Goal: Entertainment & Leisure: Consume media (video, audio)

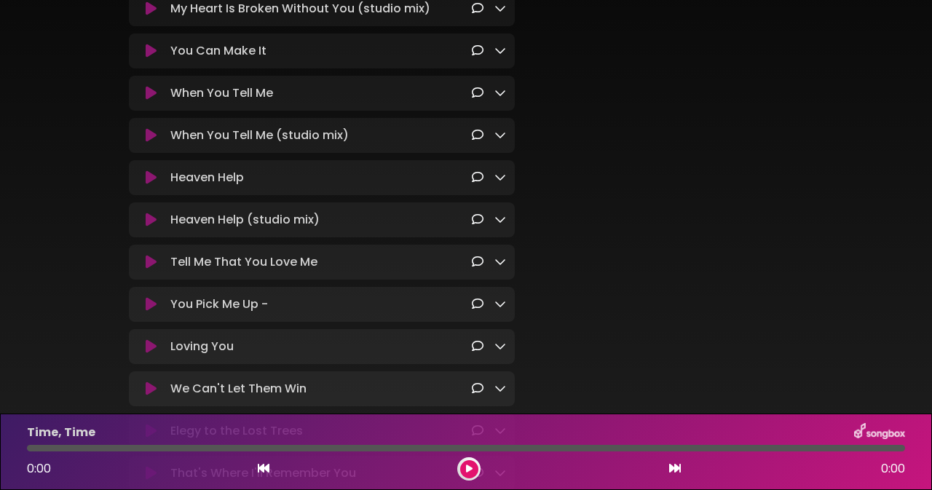
scroll to position [612, 0]
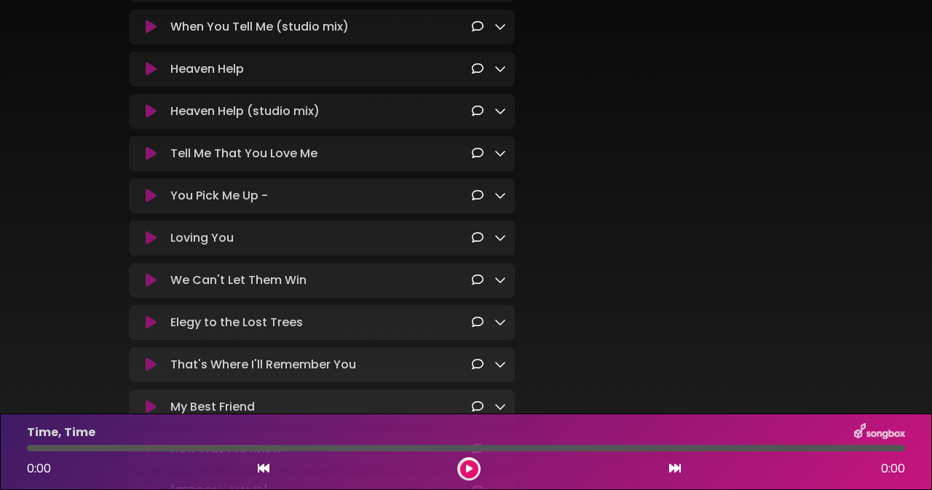
click at [155, 330] on icon at bounding box center [151, 322] width 11 height 15
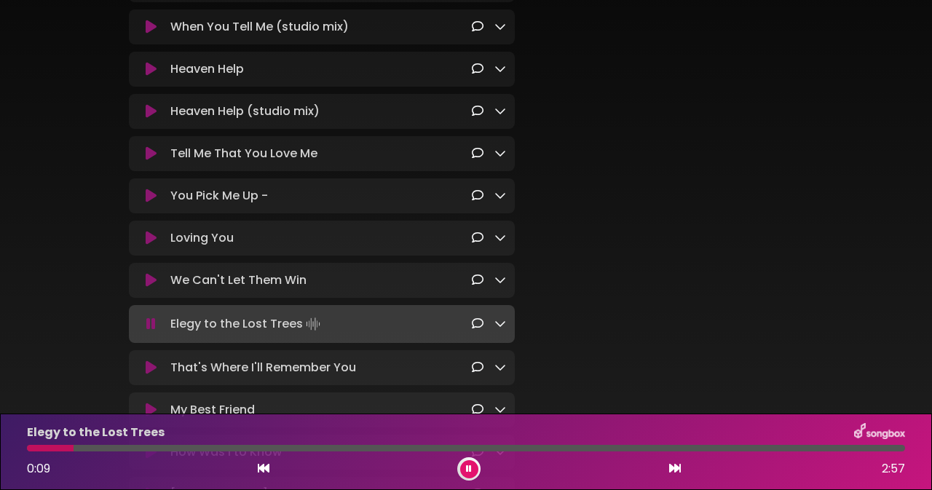
click at [152, 375] on icon at bounding box center [151, 368] width 11 height 15
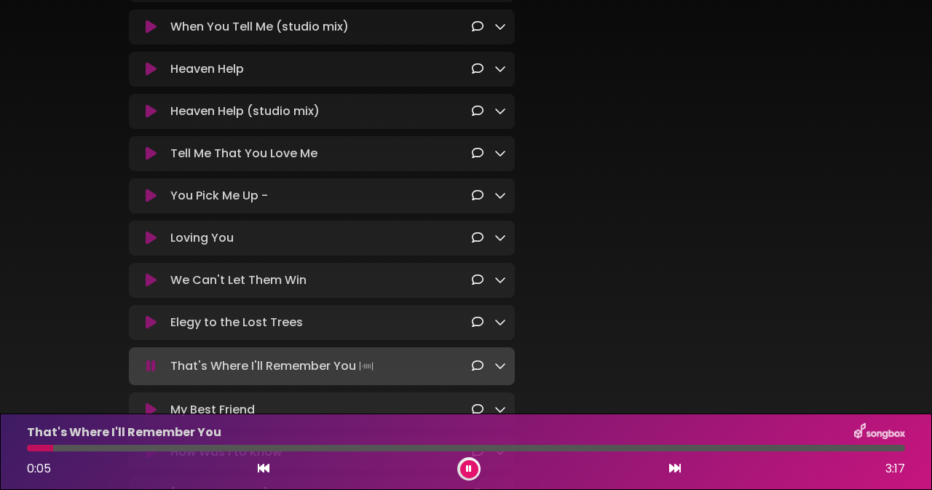
click at [336, 159] on div "Tell Me That You Love Me Loading Track..." at bounding box center [336, 153] width 342 height 17
click at [470, 325] on div "Elegy to the Lost Trees Loading Track..." at bounding box center [336, 322] width 342 height 17
click at [472, 474] on button at bounding box center [469, 469] width 18 height 18
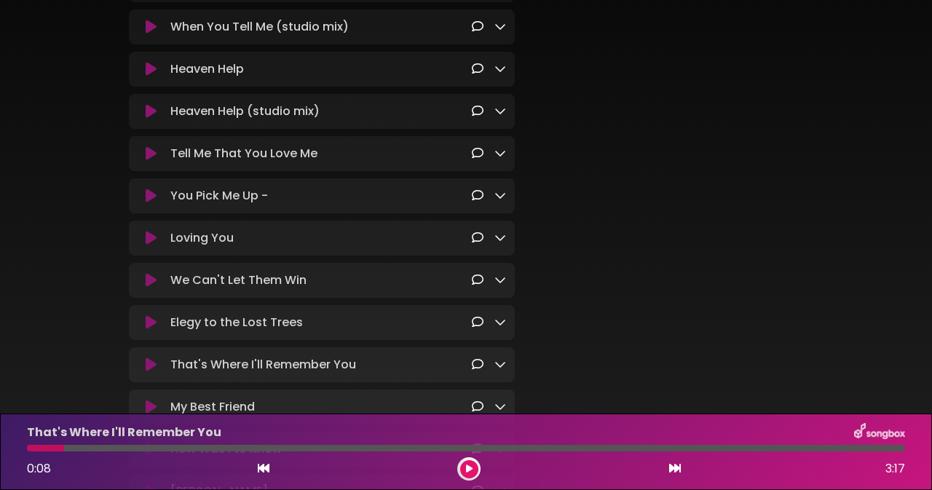
drag, startPoint x: 334, startPoint y: 242, endPoint x: 338, endPoint y: 317, distance: 75.1
click at [631, 260] on div "Pause Play % buffered" at bounding box center [668, 399] width 288 height 1837
click at [655, 253] on div "Pause Play % buffered" at bounding box center [668, 399] width 288 height 1837
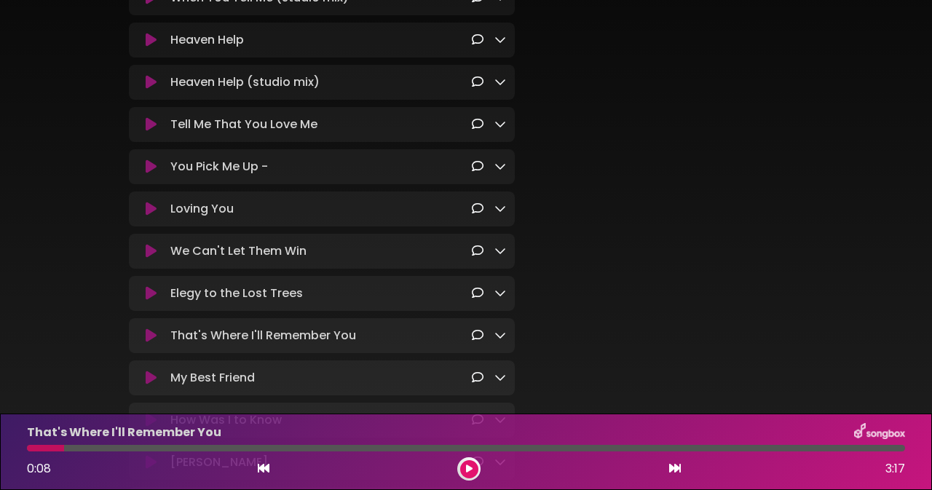
scroll to position [670, 0]
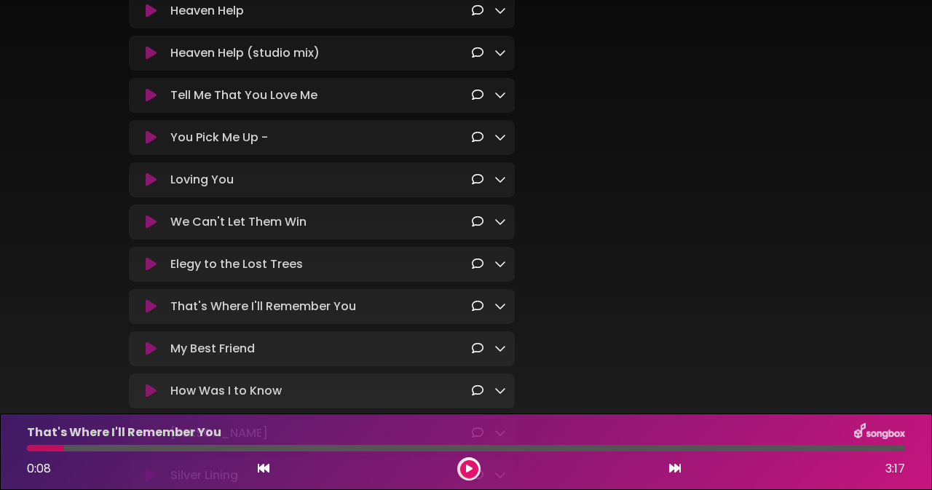
click at [154, 356] on icon at bounding box center [151, 349] width 11 height 15
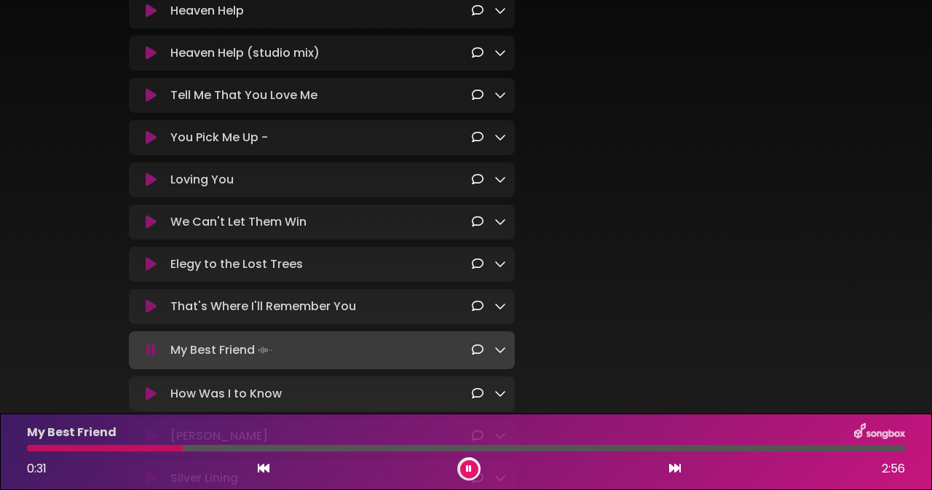
click at [468, 470] on icon at bounding box center [469, 469] width 6 height 9
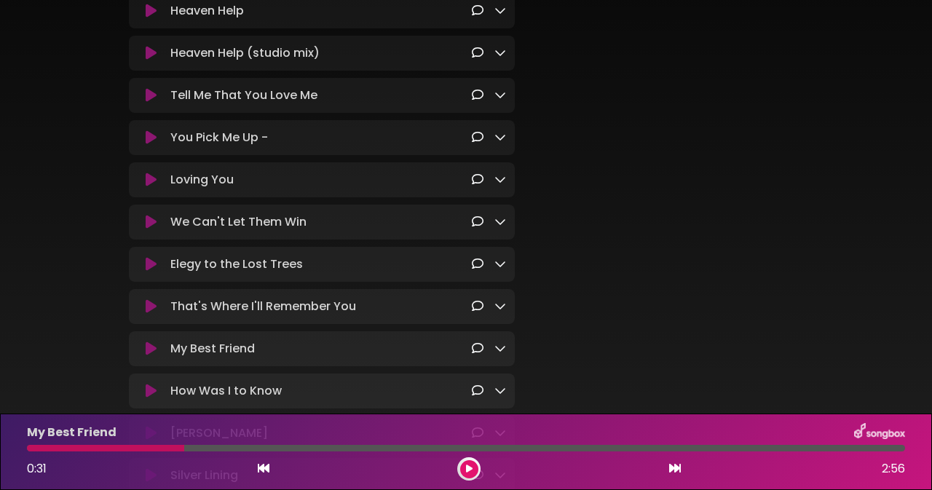
click at [409, 88] on div "Tell Me That You Love Me Loading Track... Name" at bounding box center [322, 95] width 386 height 35
